Goal: Information Seeking & Learning: Find specific fact

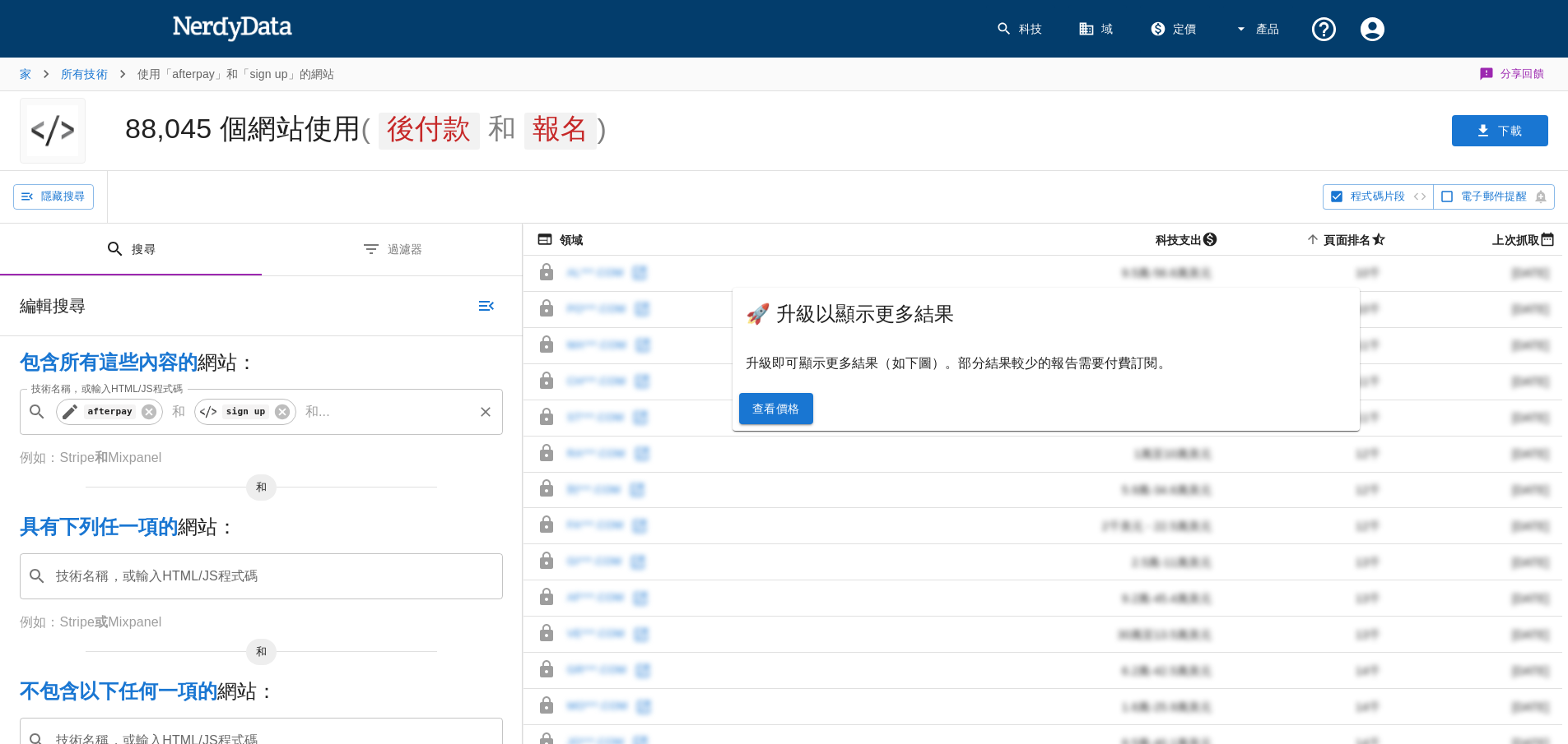
drag, startPoint x: 123, startPoint y: 414, endPoint x: 75, endPoint y: 417, distance: 48.1
click at [75, 417] on div "afterpay" at bounding box center [110, 412] width 107 height 27
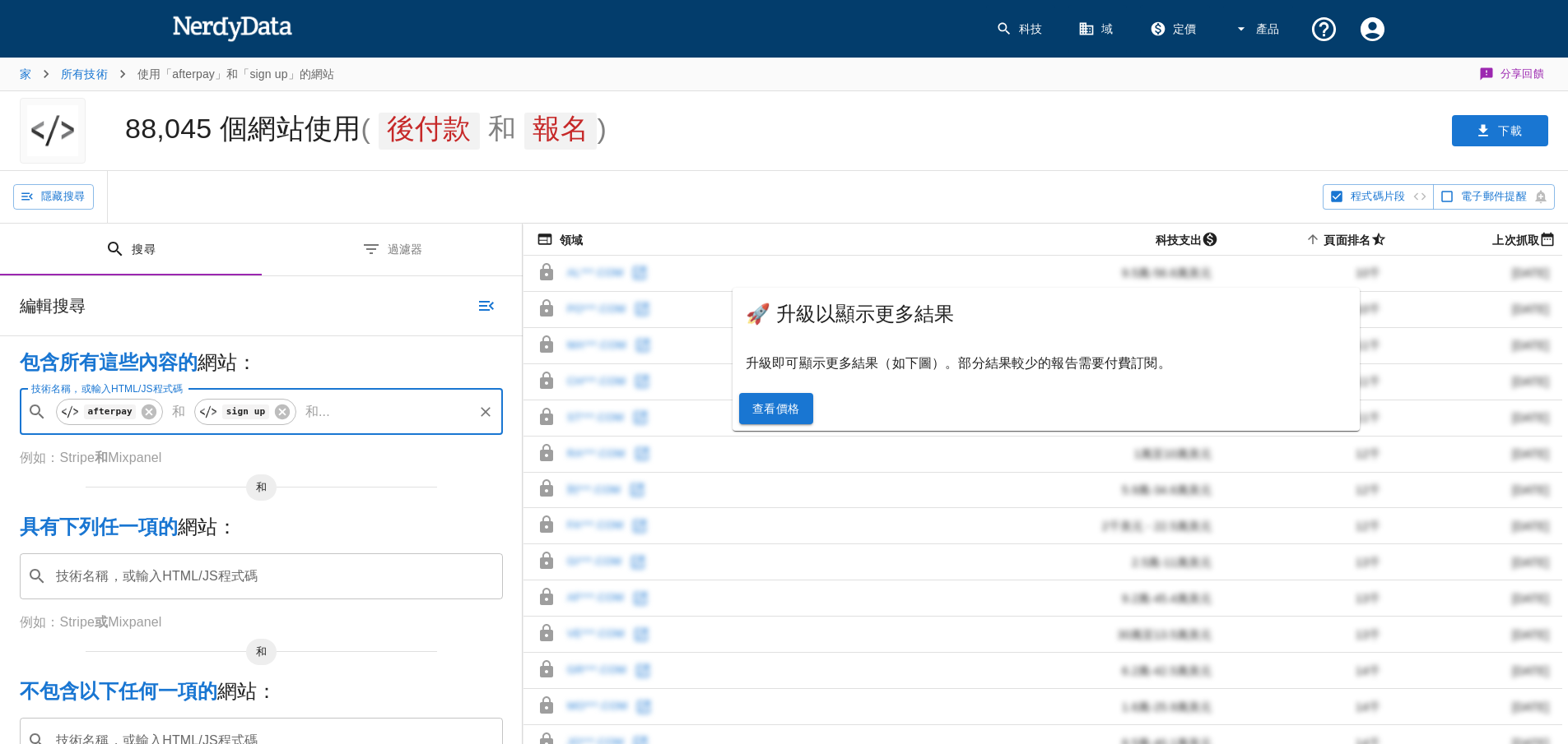
click at [340, 411] on input "技術名稱，或輸入HTML/JS程式碼" at bounding box center [404, 412] width 134 height 31
click at [144, 412] on icon at bounding box center [149, 412] width 18 height 18
click at [82, 463] on code "wepay" at bounding box center [100, 456] width 43 height 17
type input "wepay"
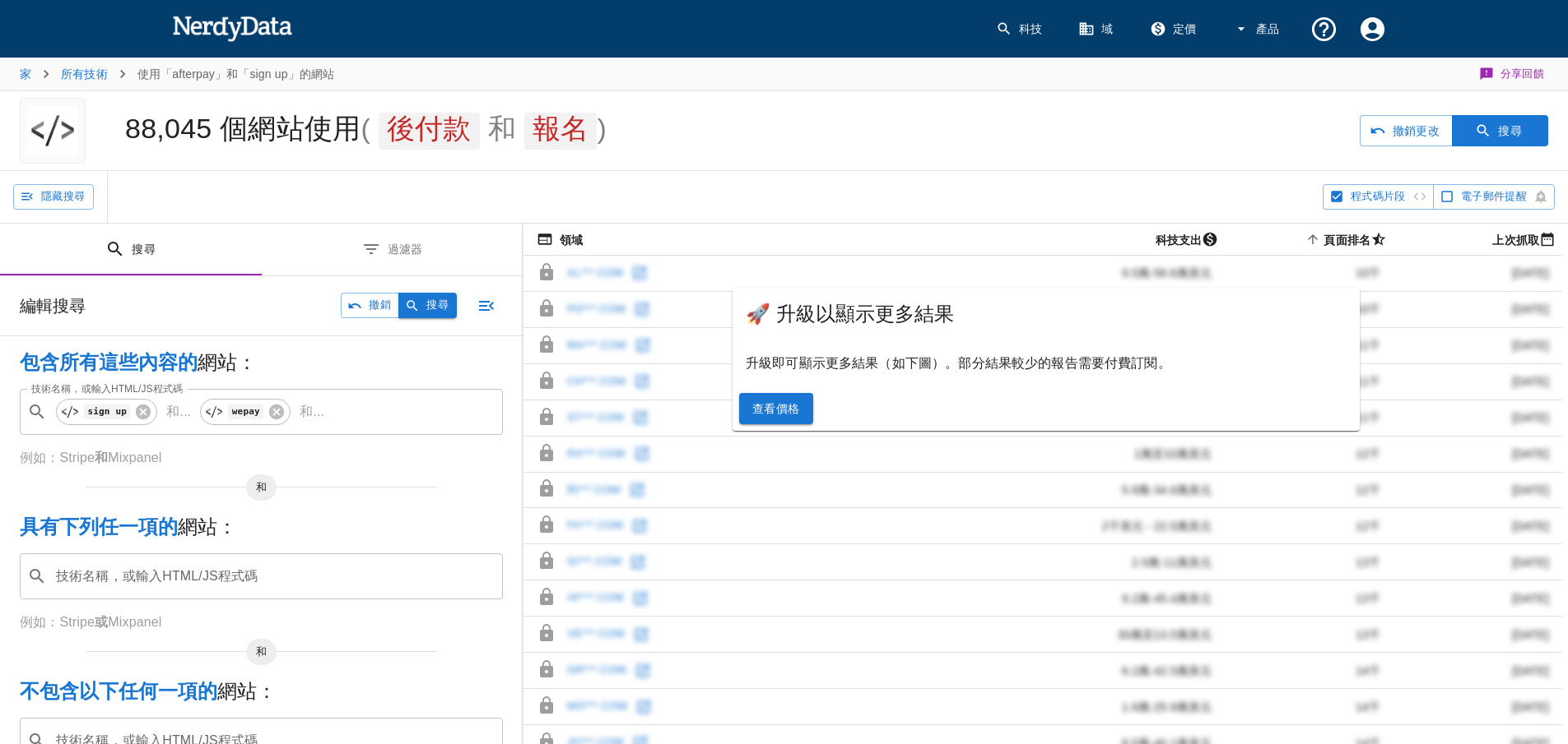
click at [432, 311] on font "搜尋" at bounding box center [437, 304] width 22 height 12
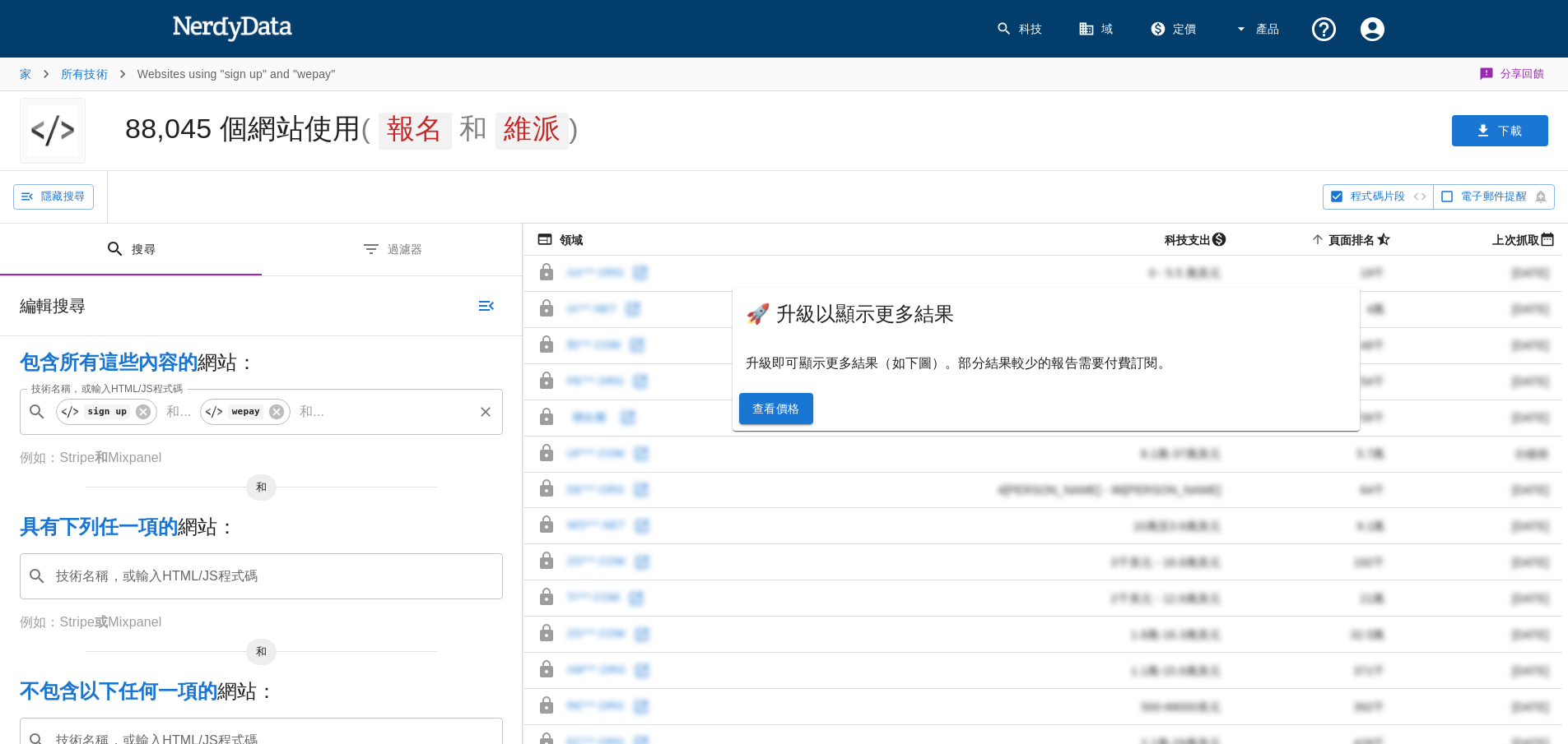
click at [375, 413] on input "技術名稱，或輸入HTML/JS程式碼" at bounding box center [401, 412] width 140 height 31
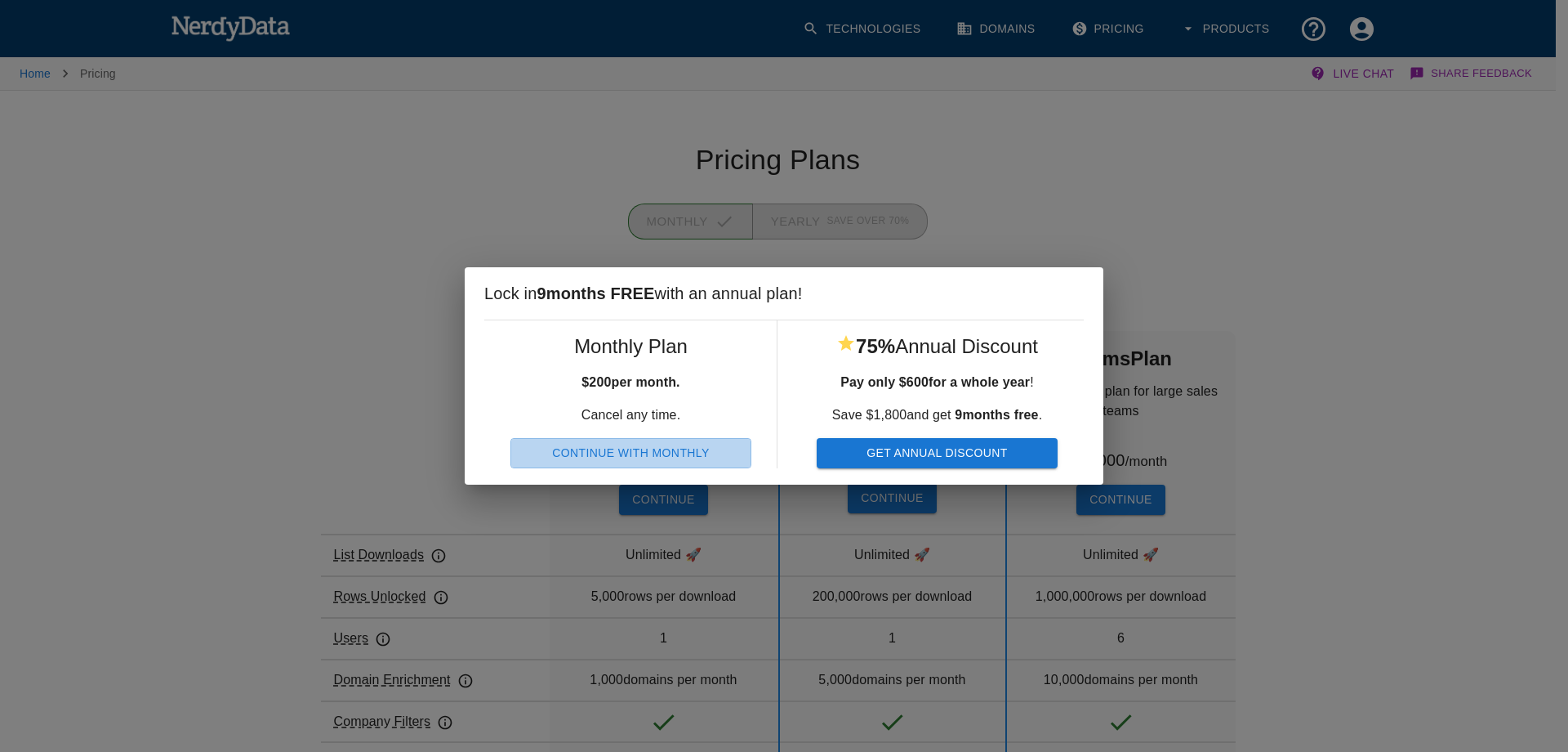
click at [661, 454] on button "Continue With Monthly" at bounding box center [631, 452] width 241 height 30
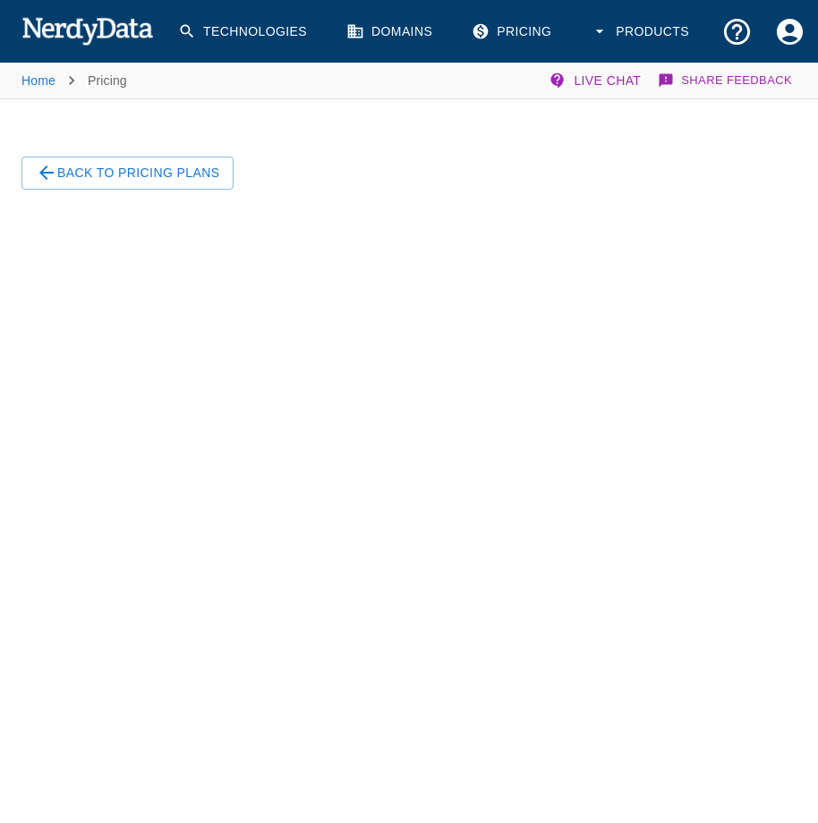
click at [110, 165] on button "Back To Pricing Plans" at bounding box center [127, 173] width 212 height 33
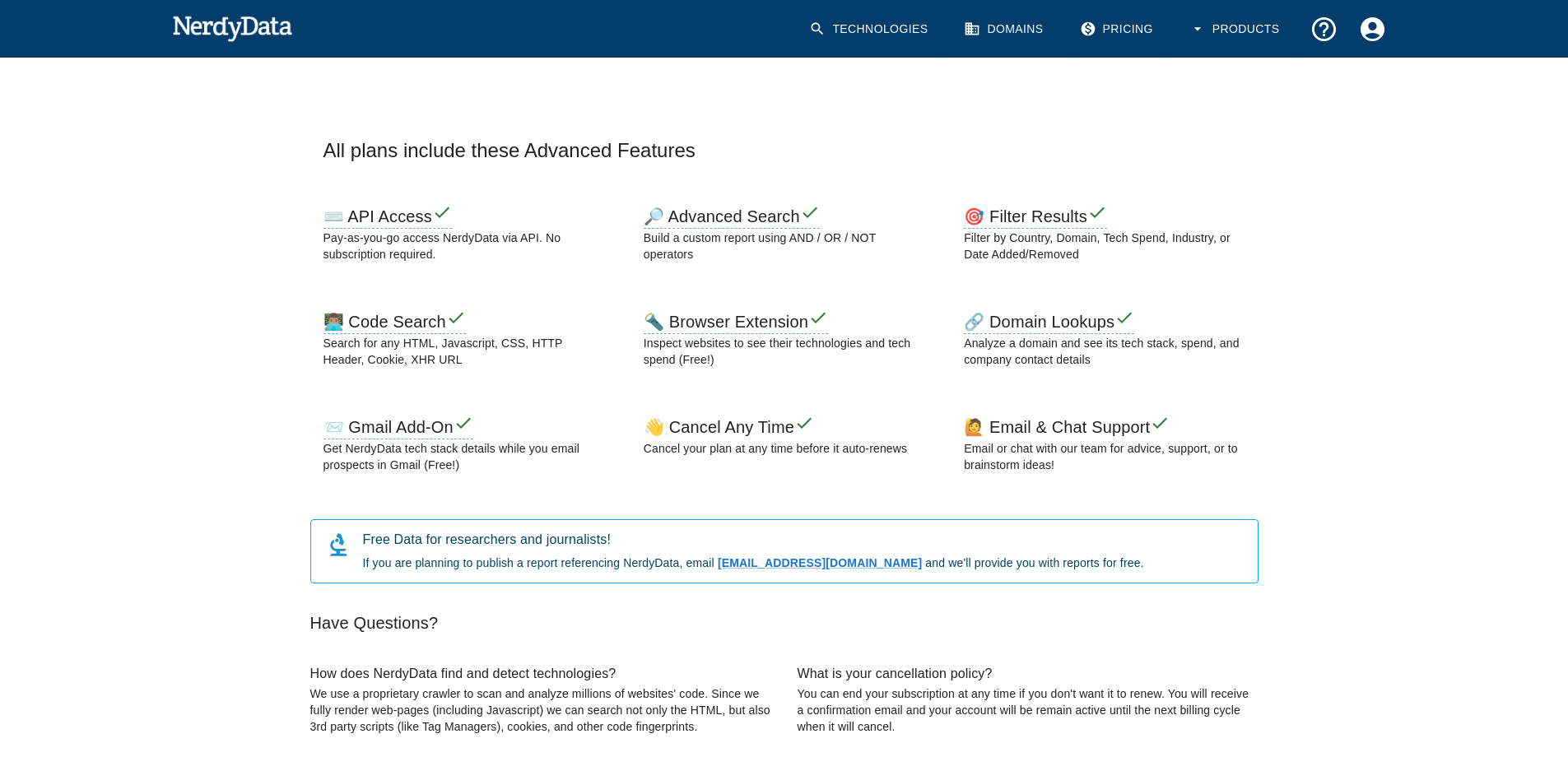
scroll to position [740, 0]
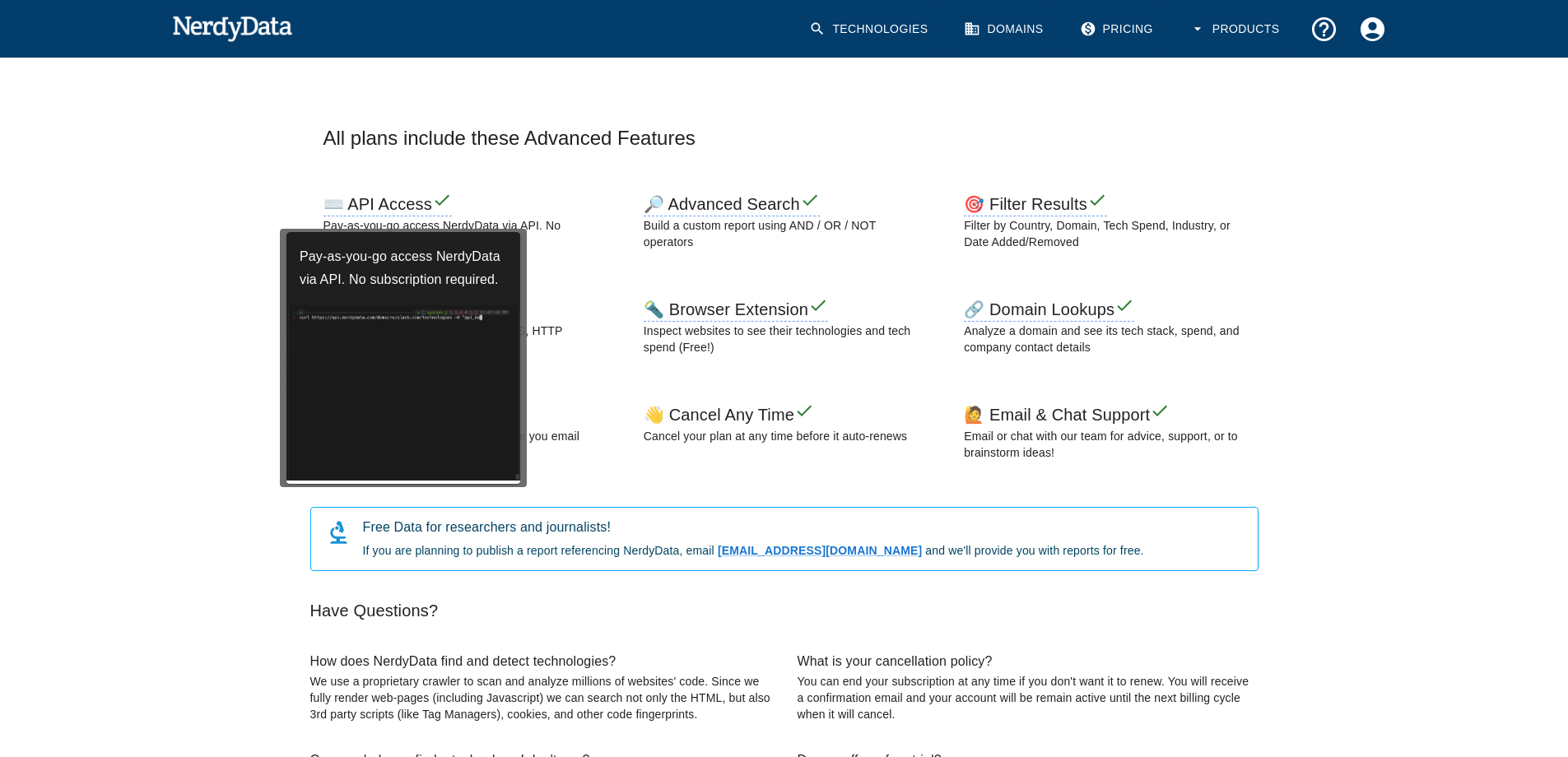
click at [373, 212] on h6 "⌨️ API Access" at bounding box center [388, 205] width 129 height 21
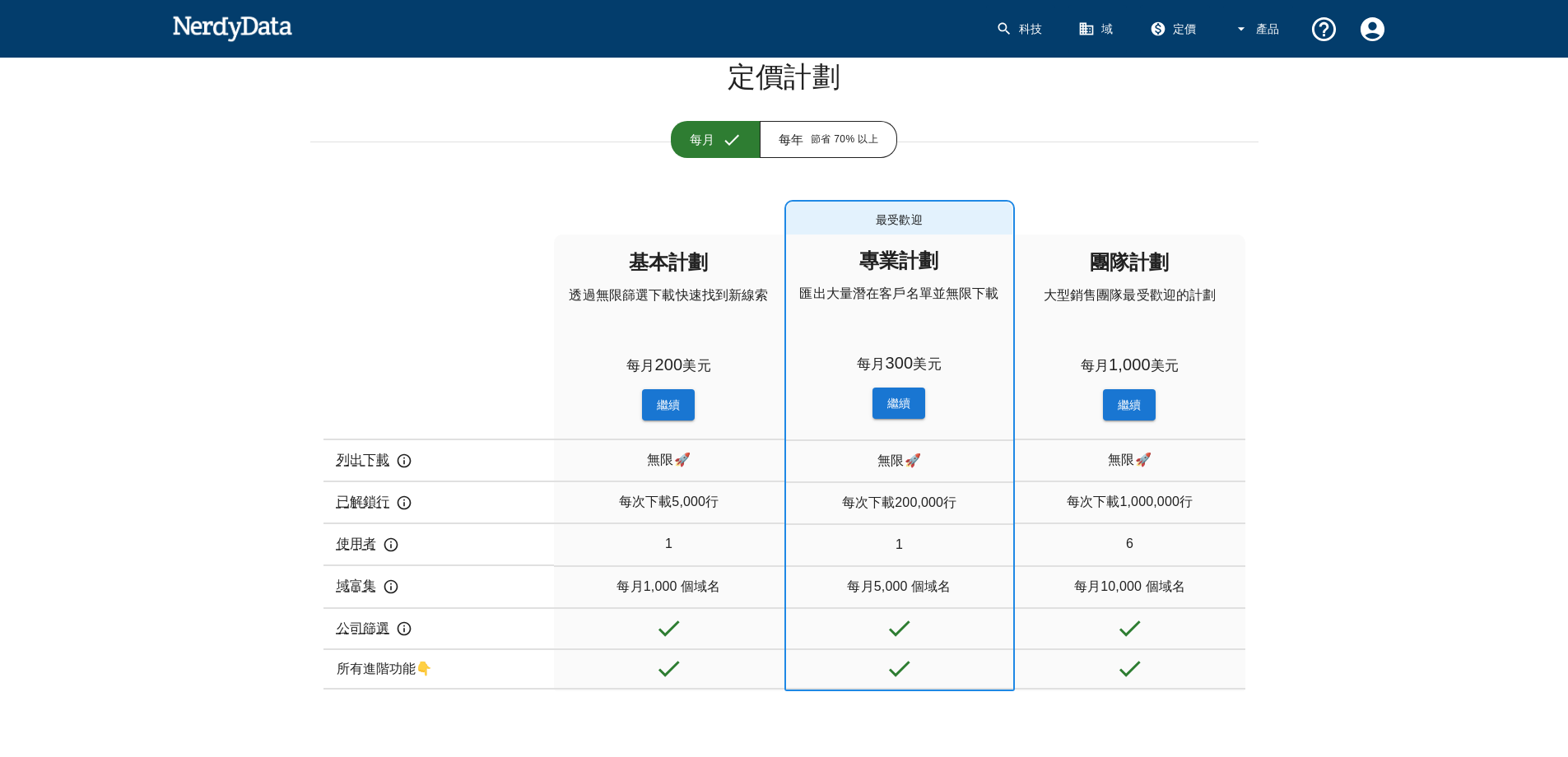
scroll to position [0, 0]
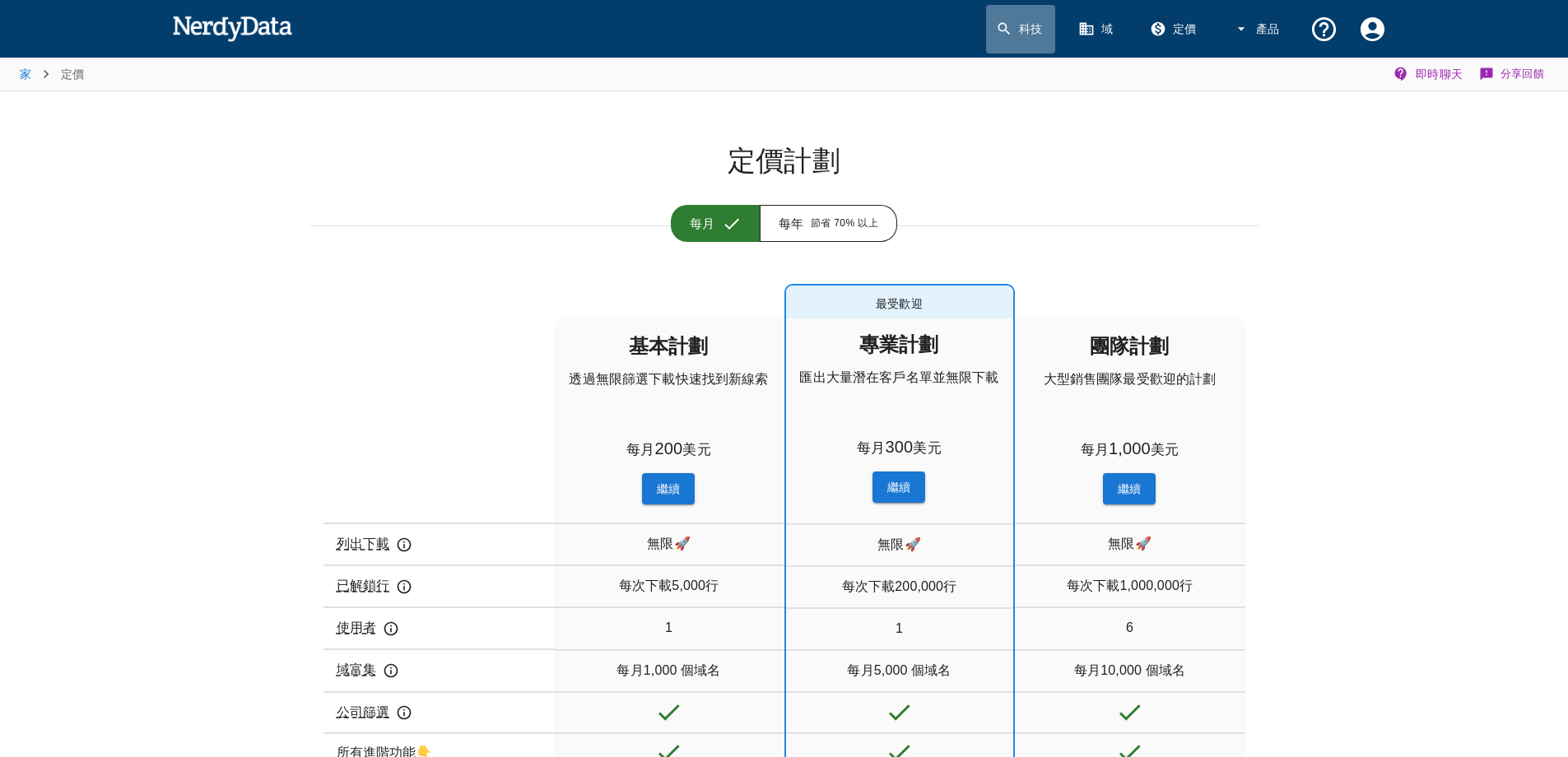
click at [1015, 29] on link "科技" at bounding box center [1021, 29] width 70 height 49
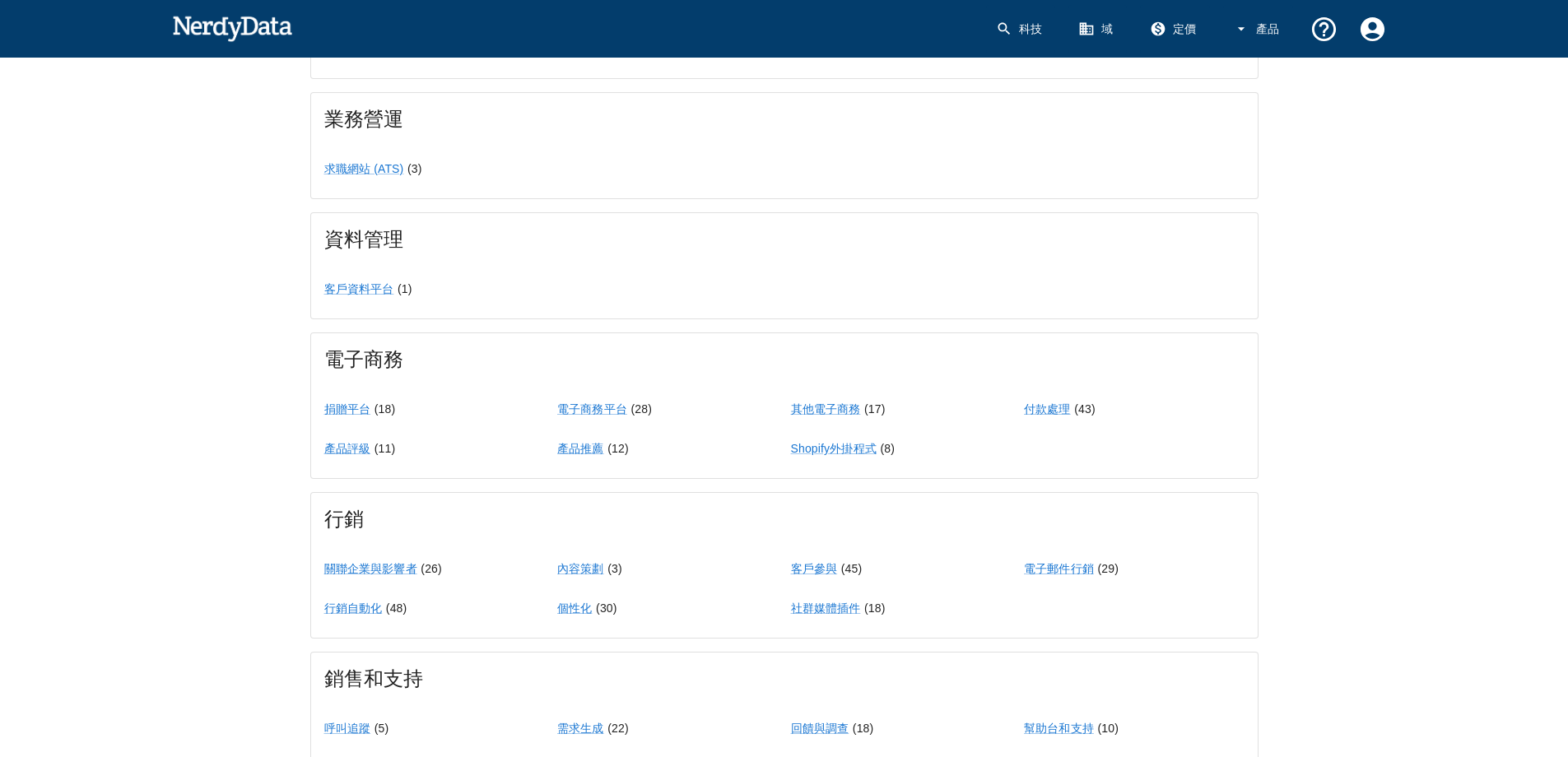
scroll to position [987, 0]
click at [1036, 410] on font "付款處理" at bounding box center [1047, 407] width 47 height 13
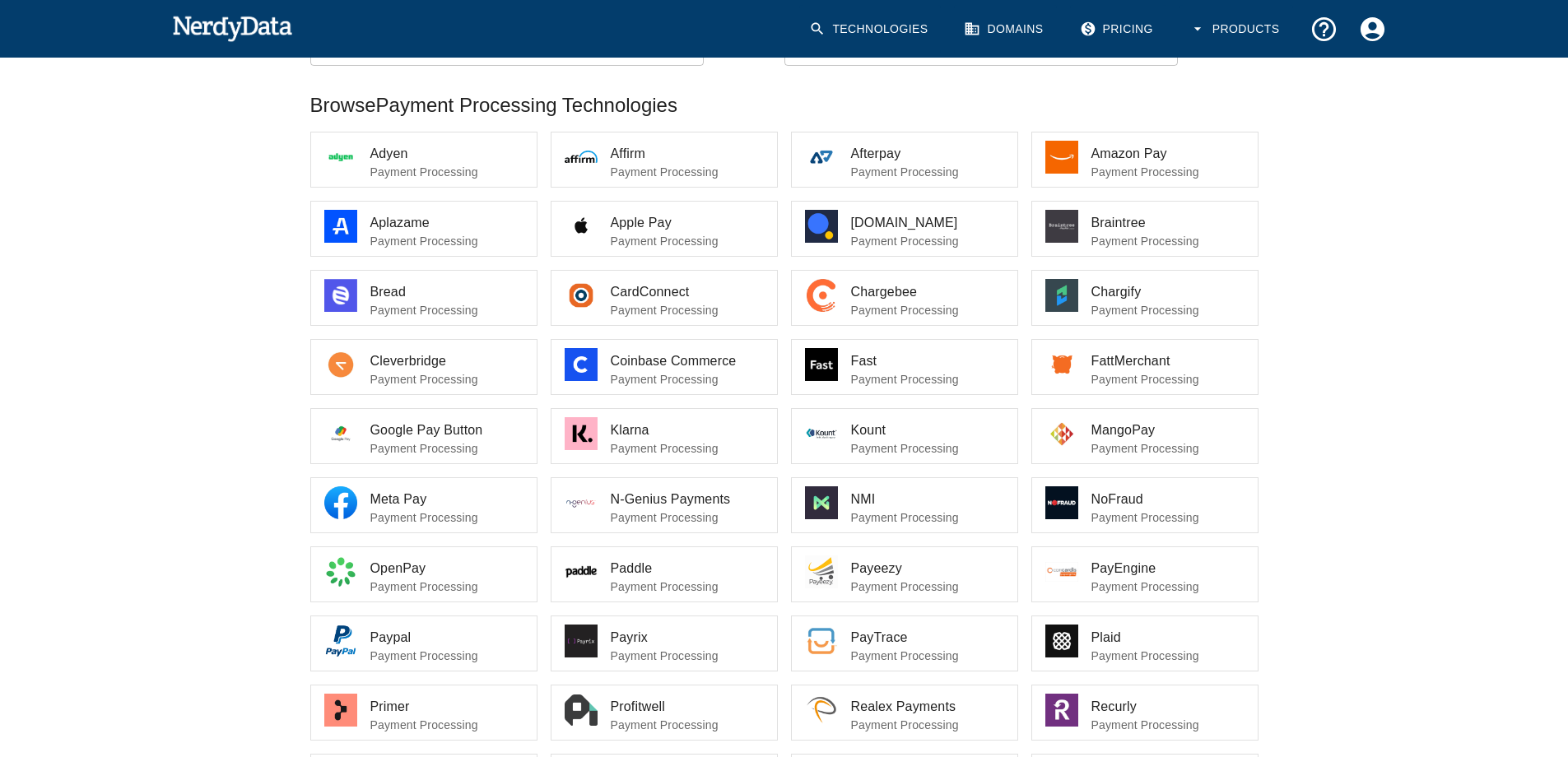
scroll to position [231, 0]
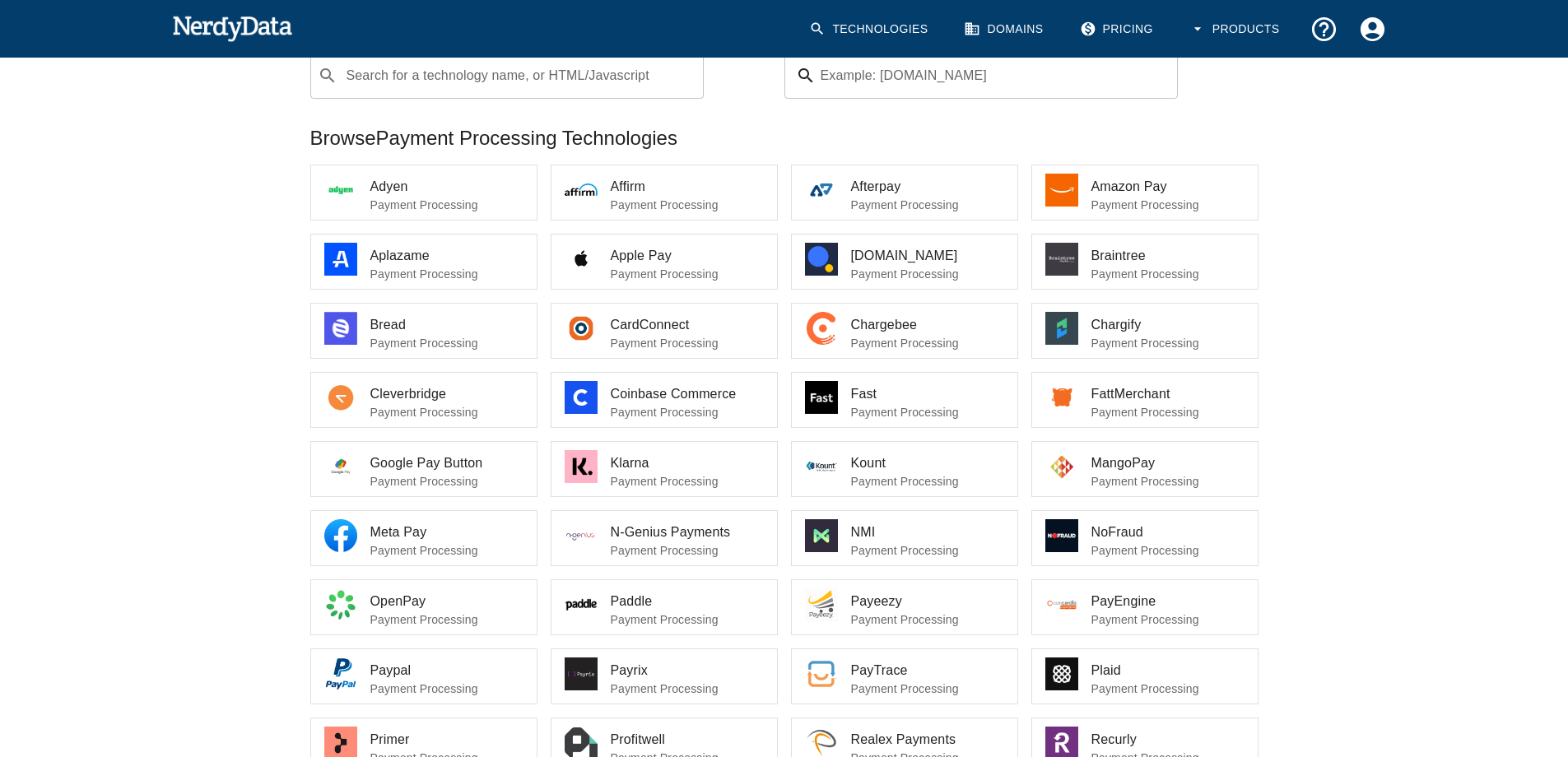
click at [1453, 327] on div "Home All Technologies Payment Processing (43) Share Feedback Payment Processing…" at bounding box center [784, 414] width 1568 height 1180
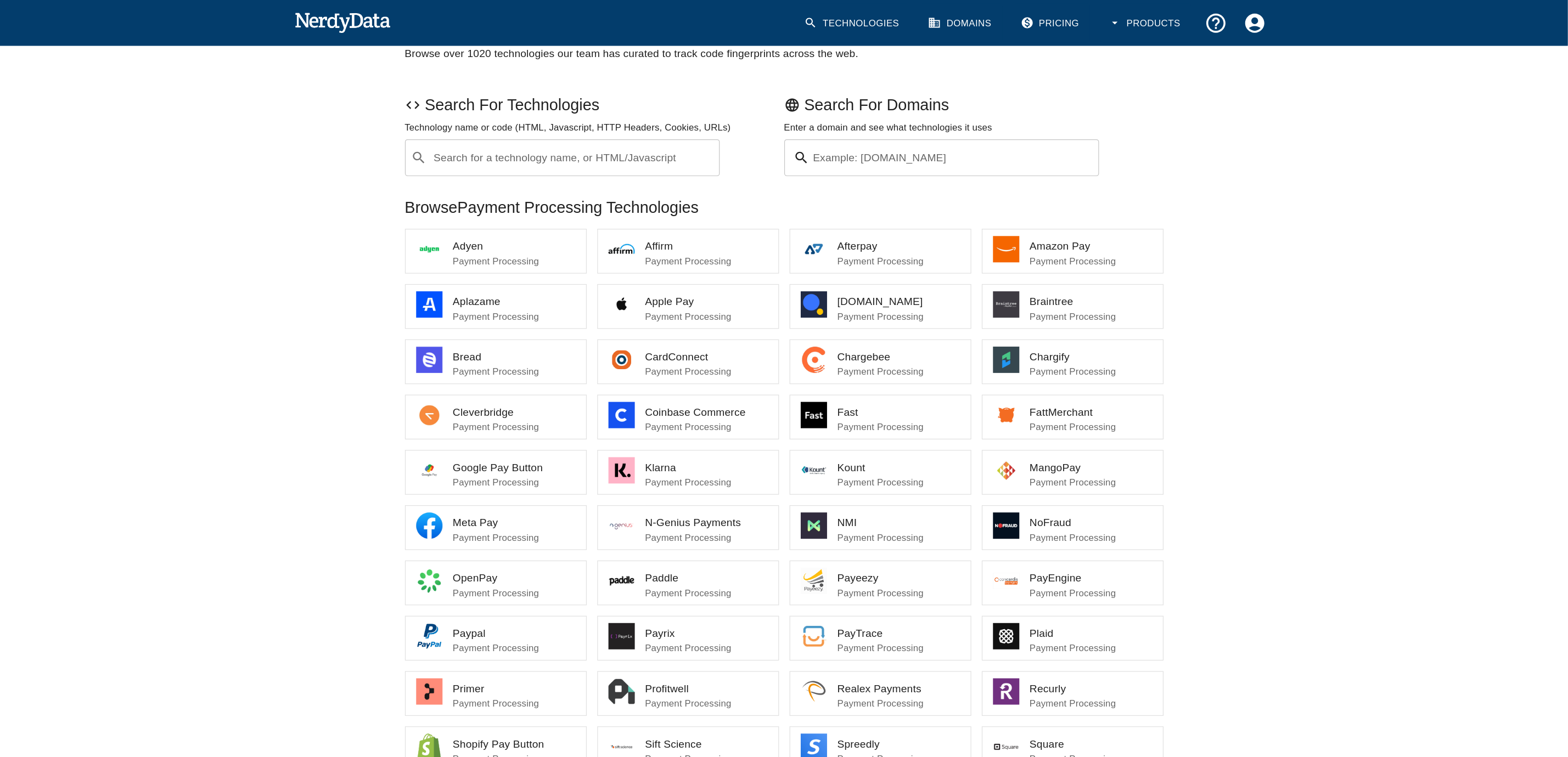
scroll to position [73, 0]
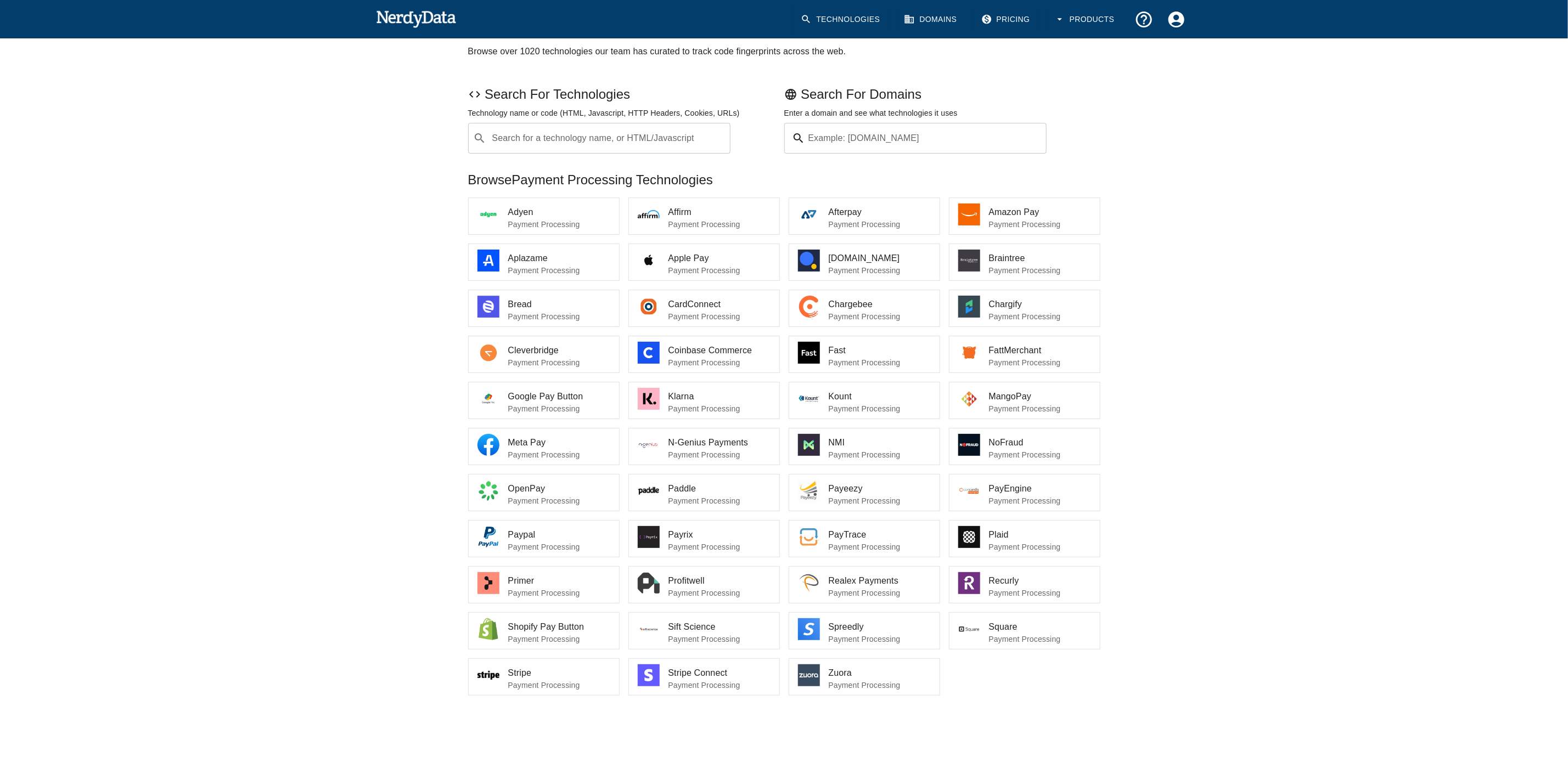
click at [1045, 148] on div "Home All Technologies Payment Processing (43) Share Feedback Payment Processing…" at bounding box center [784, 364] width 1568 height 787
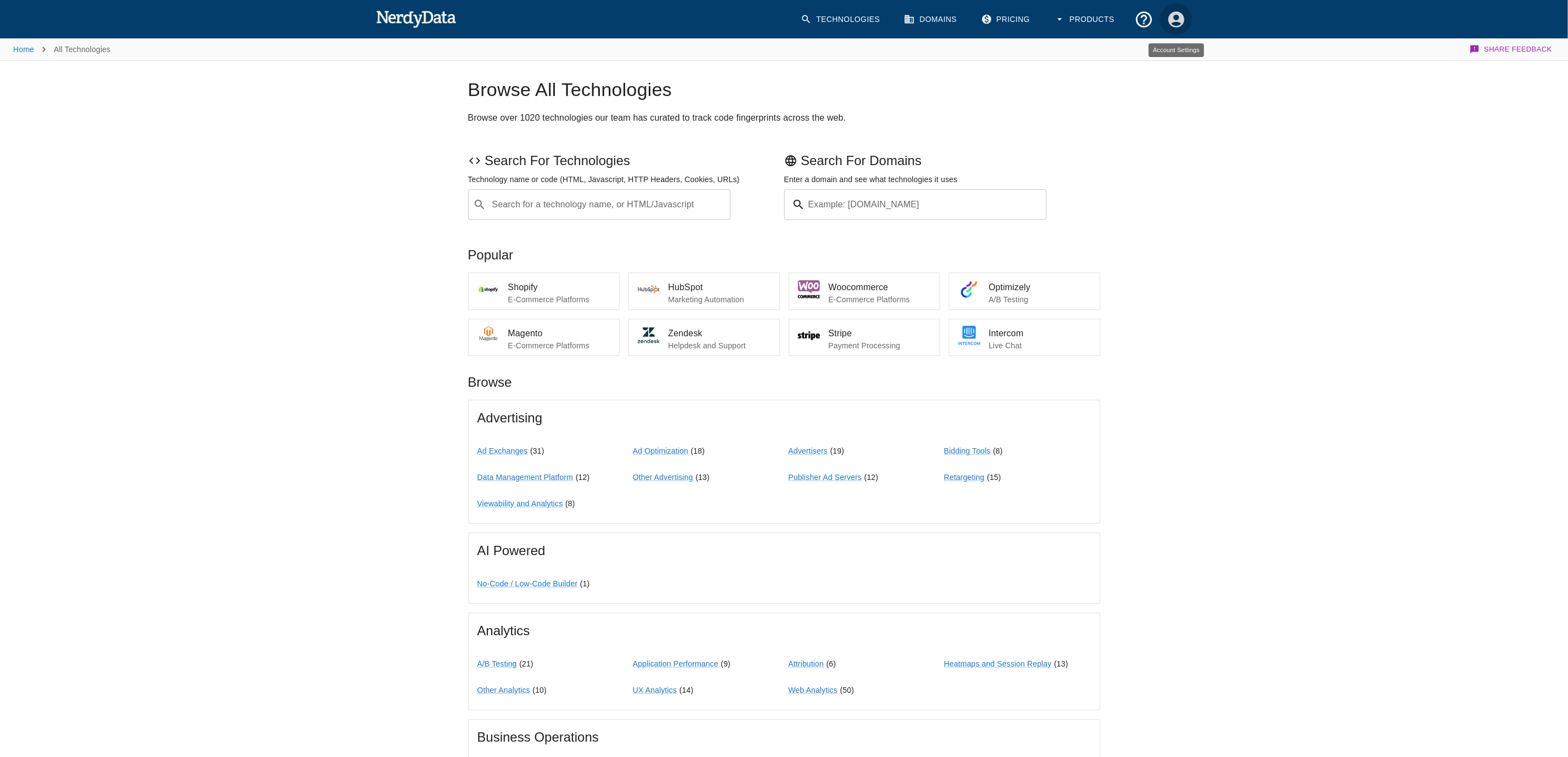
click at [1045, 13] on icon "Account Settings" at bounding box center [1176, 19] width 19 height 19
click at [1045, 50] on span "Dashboard" at bounding box center [1162, 47] width 44 height 13
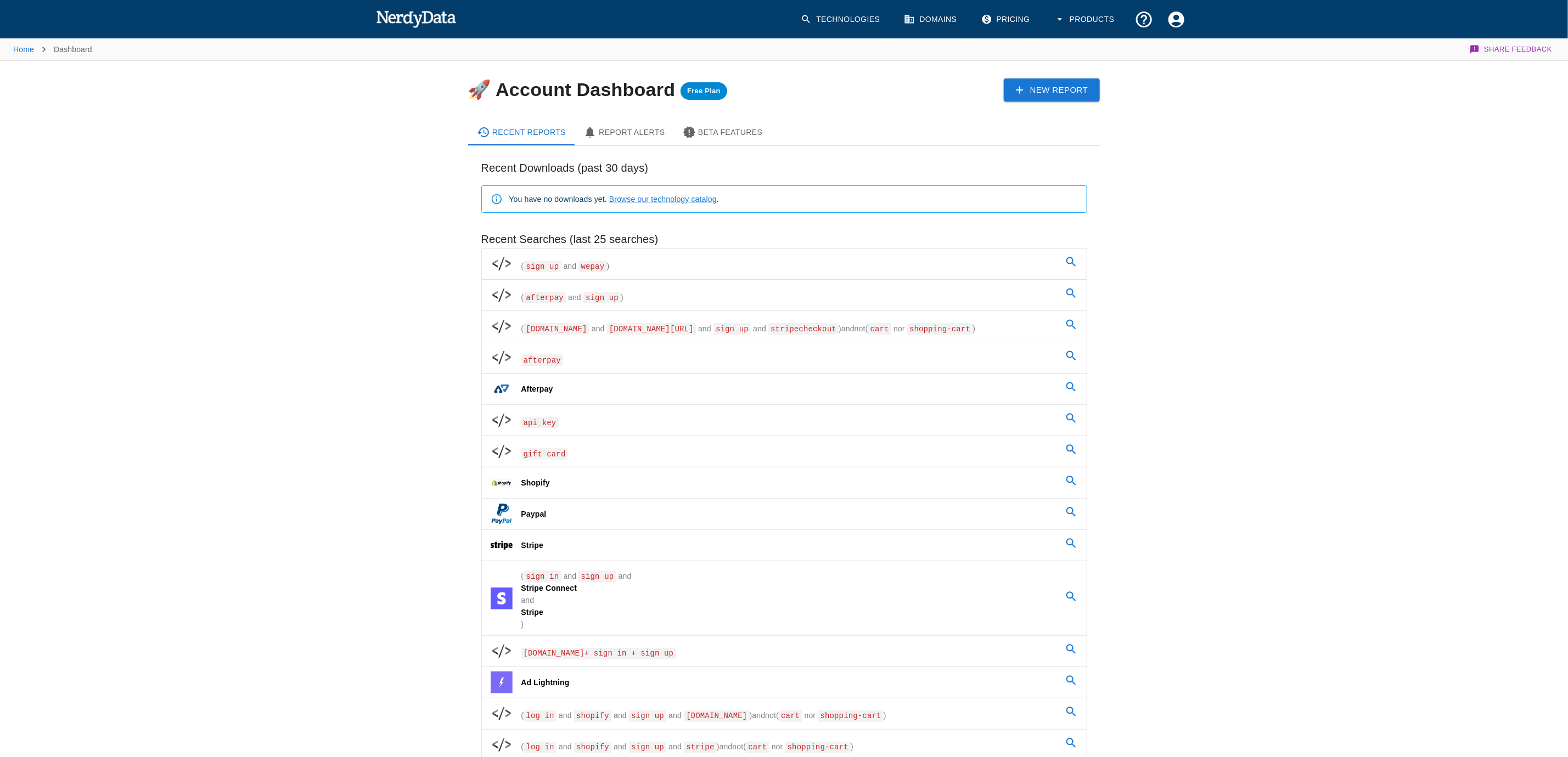
click at [1045, 91] on link "New Report" at bounding box center [1052, 90] width 96 height 23
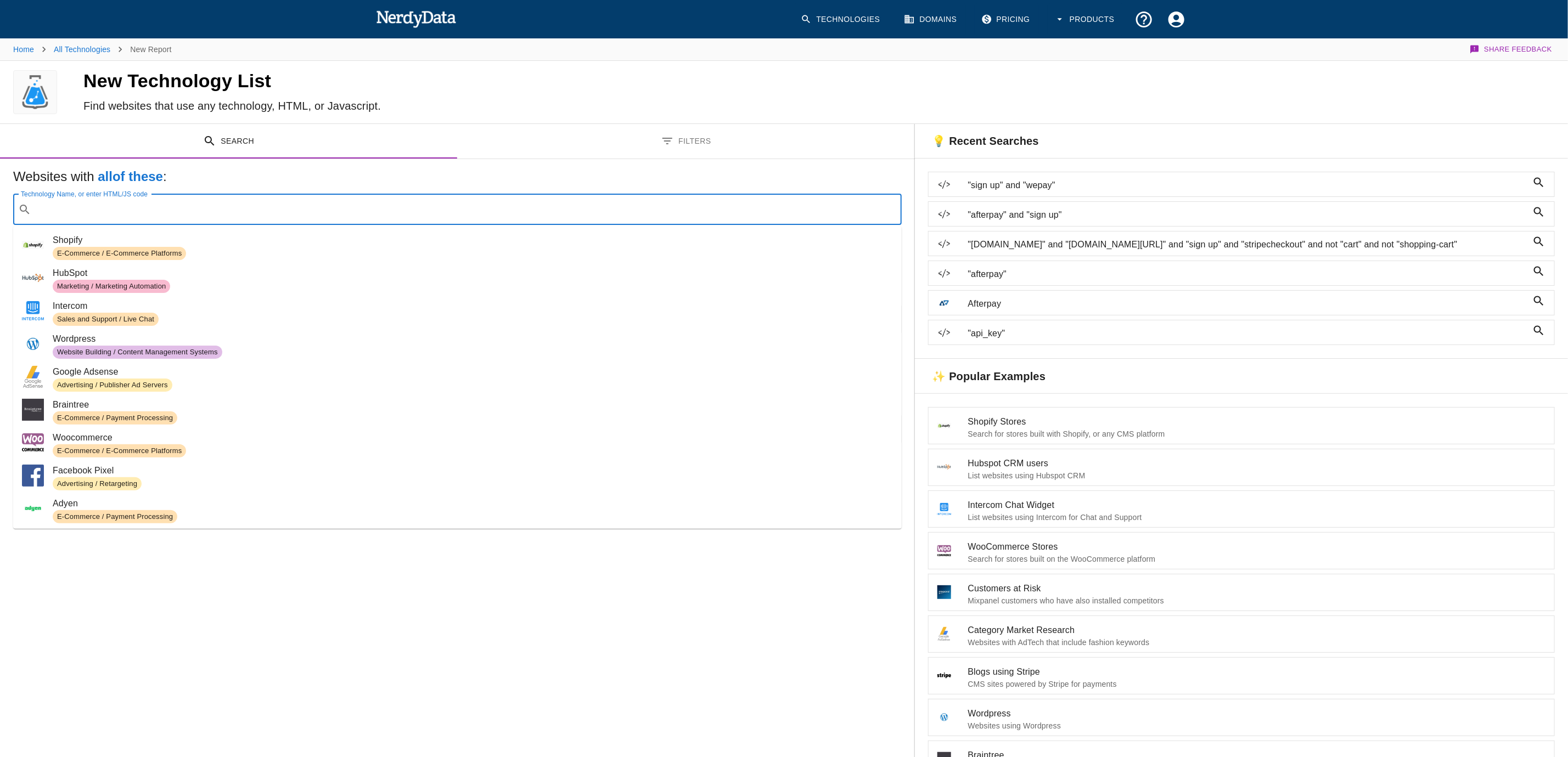
click at [164, 217] on input "Technology Name, or enter HTML/JS code" at bounding box center [466, 210] width 861 height 21
click at [190, 206] on input "Technology Name, or enter HTML/JS code" at bounding box center [466, 210] width 861 height 21
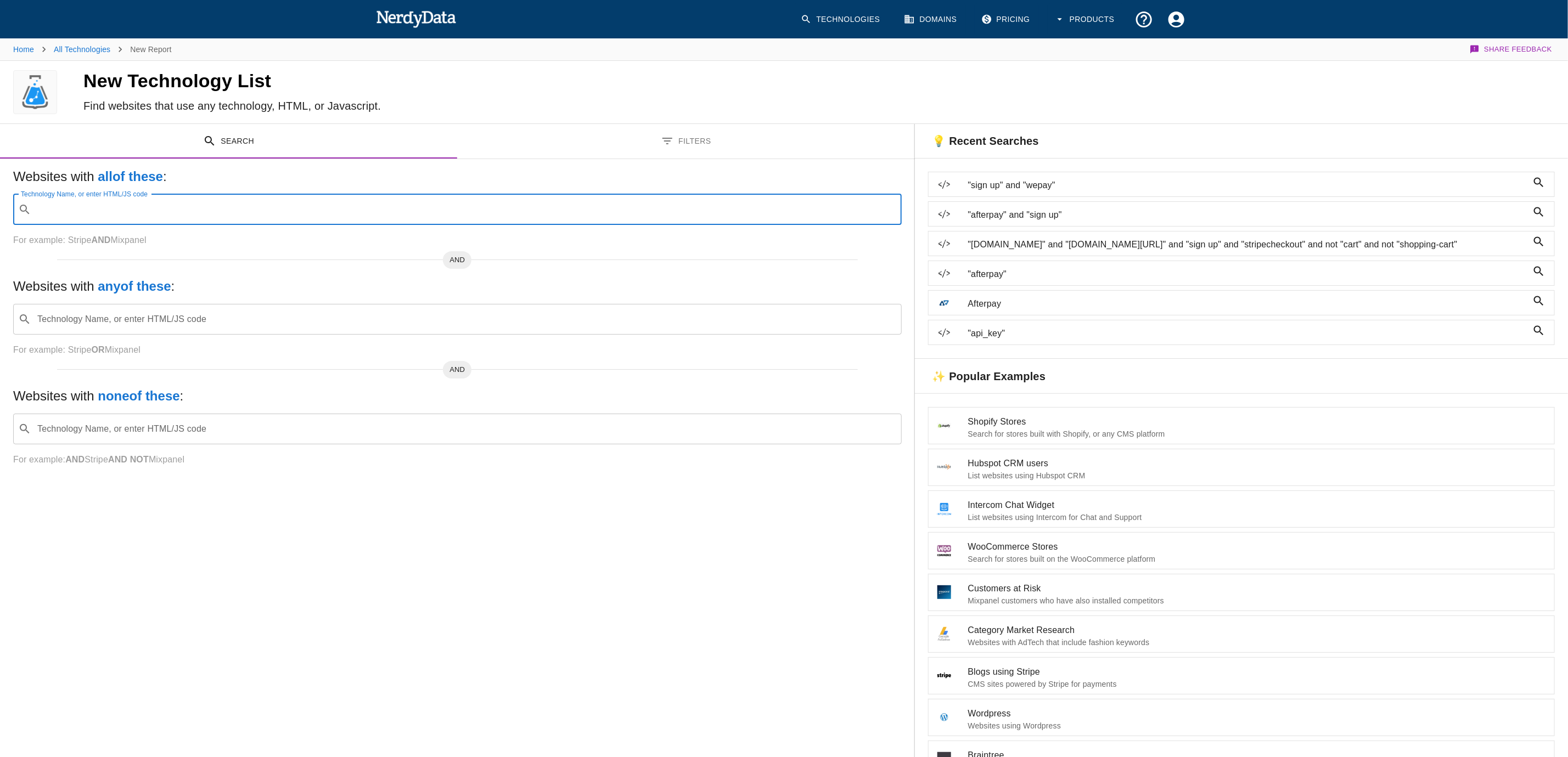
paste input "wepay"
click at [76, 239] on code "wepay" at bounding box center [67, 240] width 29 height 12
type input "wepay"
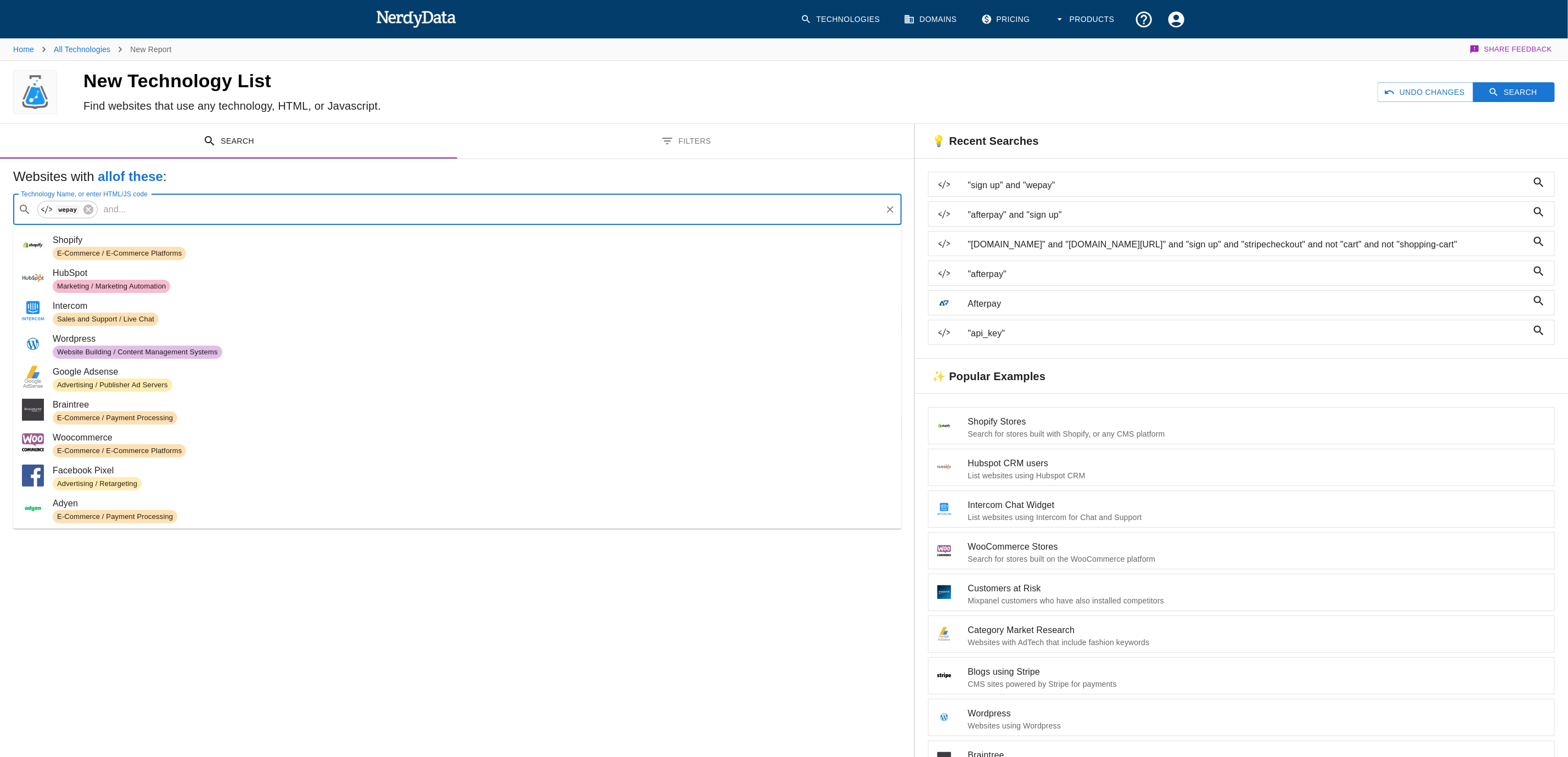
click at [149, 210] on input "Technology Name, or enter HTML/JS code" at bounding box center [506, 210] width 750 height 21
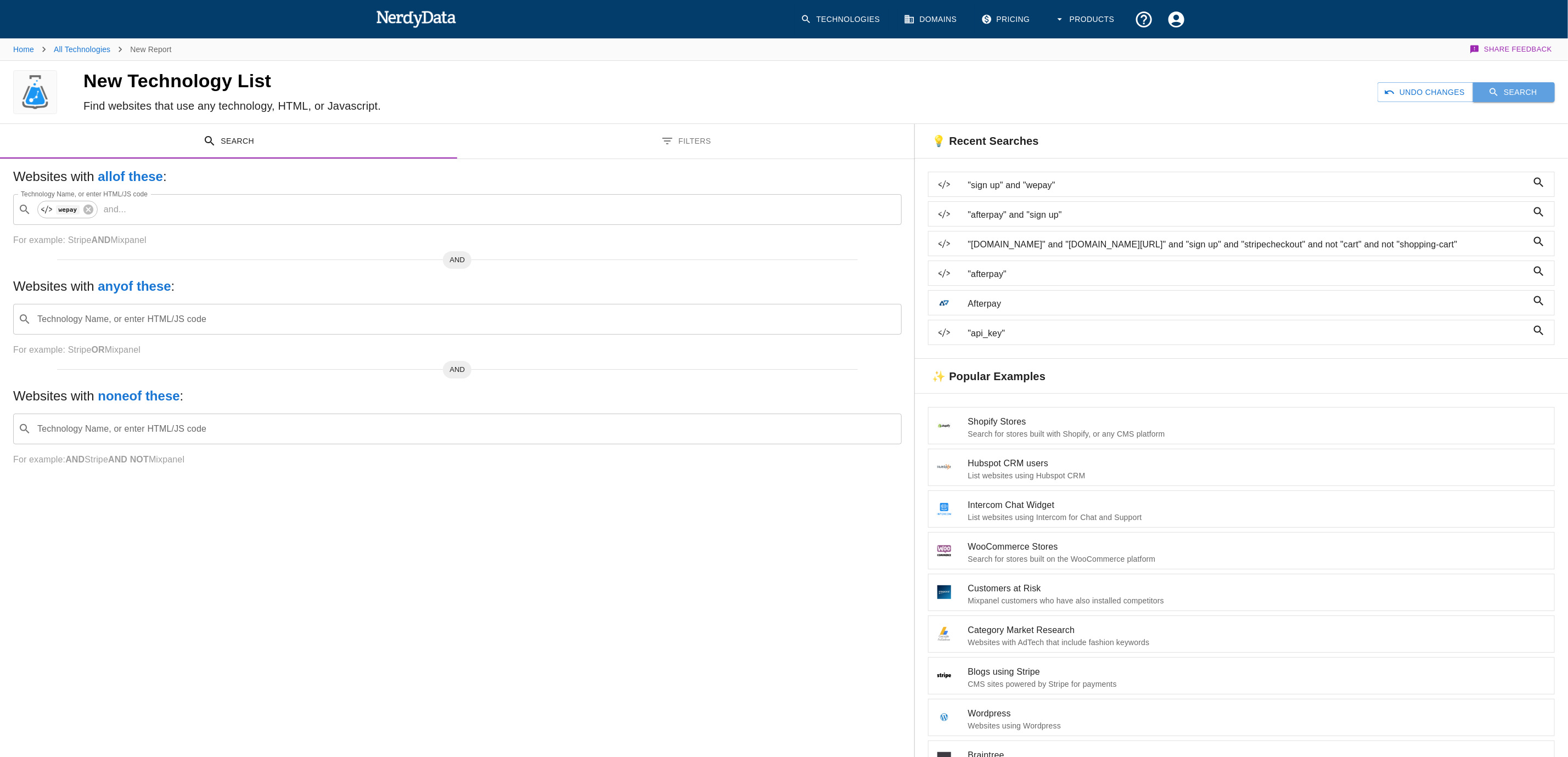
click at [1045, 94] on button "Search" at bounding box center [1514, 92] width 82 height 20
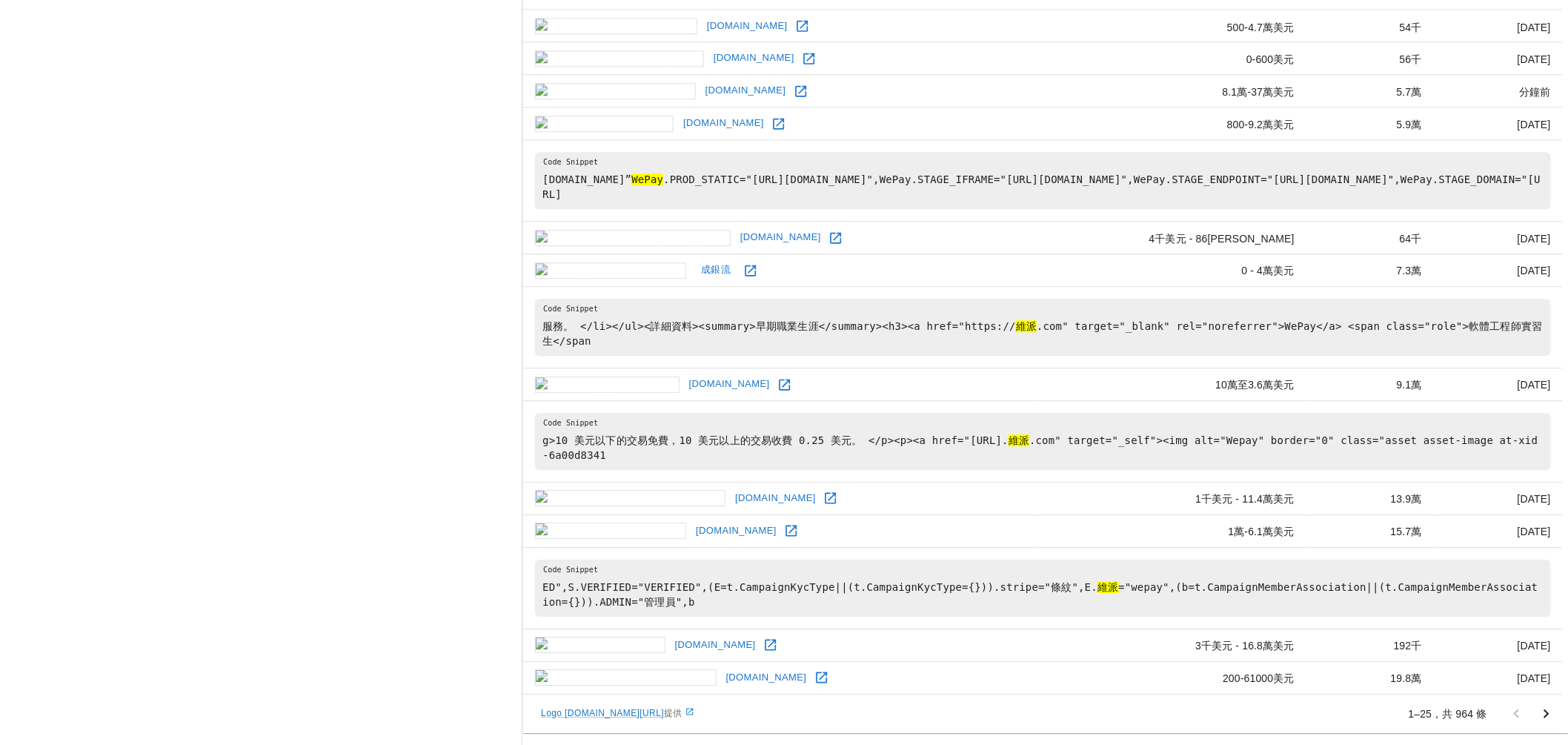
scroll to position [1675, 0]
click at [696, 536] on font "[DOMAIN_NAME]" at bounding box center [736, 530] width 80 height 11
